Goal: Task Accomplishment & Management: Manage account settings

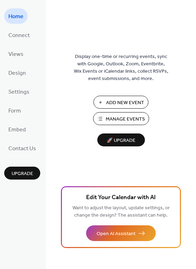
drag, startPoint x: 133, startPoint y: 143, endPoint x: 77, endPoint y: 117, distance: 61.0
click at [60, 145] on div "Display one-time or recurring events, sync with Google, Outlook, Zoom, Eventbri…" at bounding box center [121, 146] width 150 height 247
click at [114, 118] on span "Manage Events" at bounding box center [125, 119] width 39 height 7
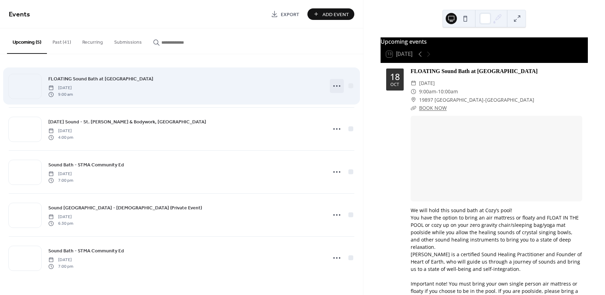
click at [338, 87] on icon at bounding box center [336, 85] width 11 height 11
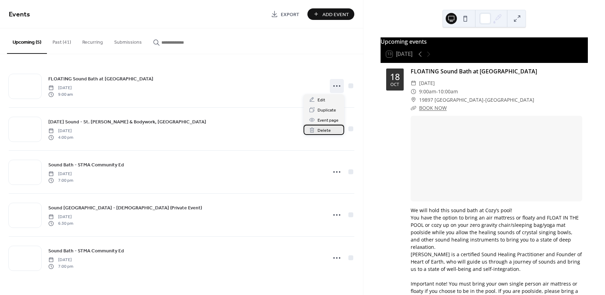
click at [320, 132] on span "Delete" at bounding box center [323, 130] width 13 height 7
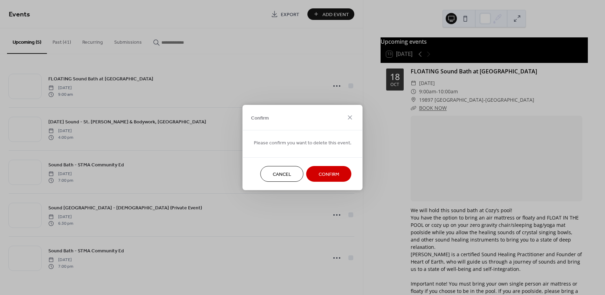
click at [322, 176] on span "Confirm" at bounding box center [328, 174] width 21 height 7
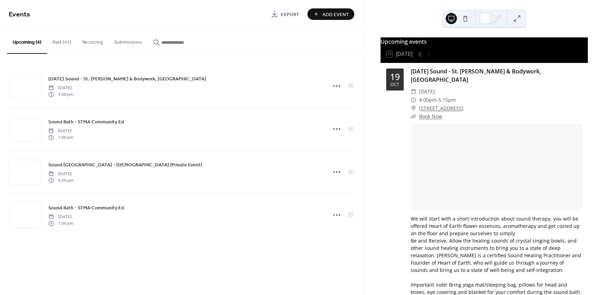
click at [266, 258] on div "Events Export Add Event Upcoming (4) Past (41) Recurring Submissions [DATE] Sou…" at bounding box center [181, 147] width 363 height 295
